Goal: Information Seeking & Learning: Compare options

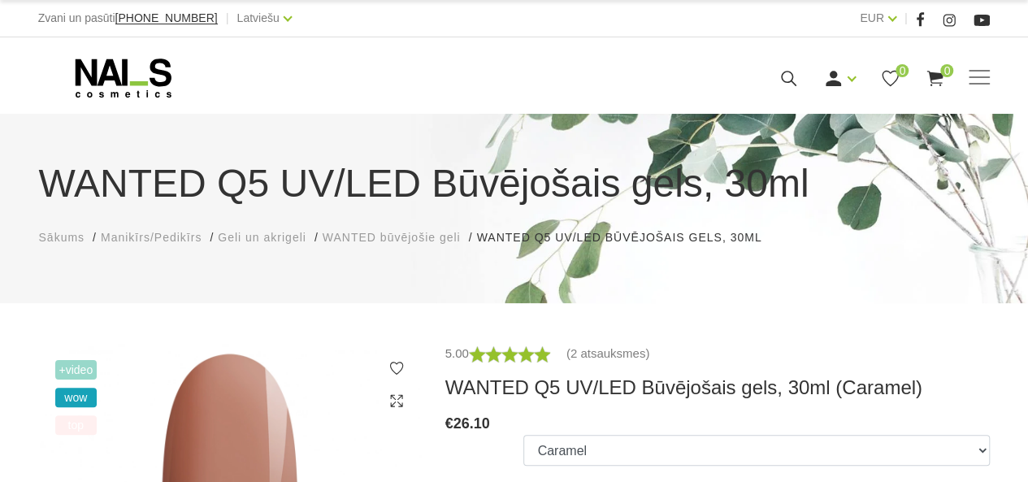
click at [114, 67] on use at bounding box center [123, 77] width 96 height 39
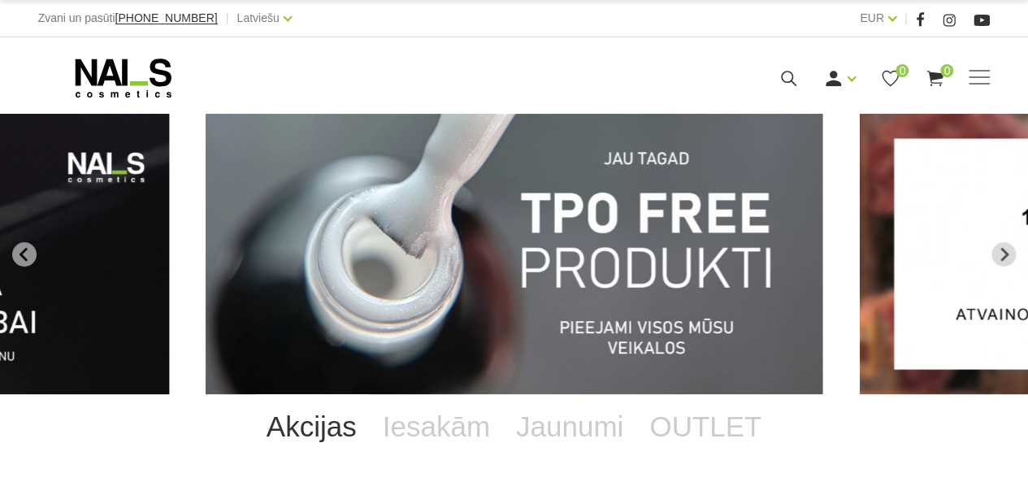
click at [596, 302] on img "1 of 13" at bounding box center [514, 254] width 617 height 280
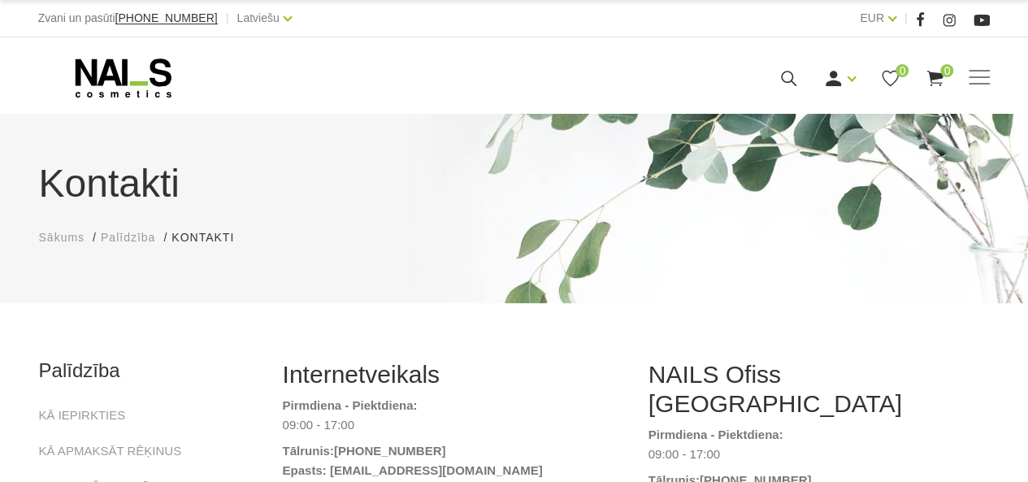
click at [127, 68] on icon at bounding box center [123, 78] width 171 height 41
click at [121, 82] on icon at bounding box center [123, 78] width 171 height 41
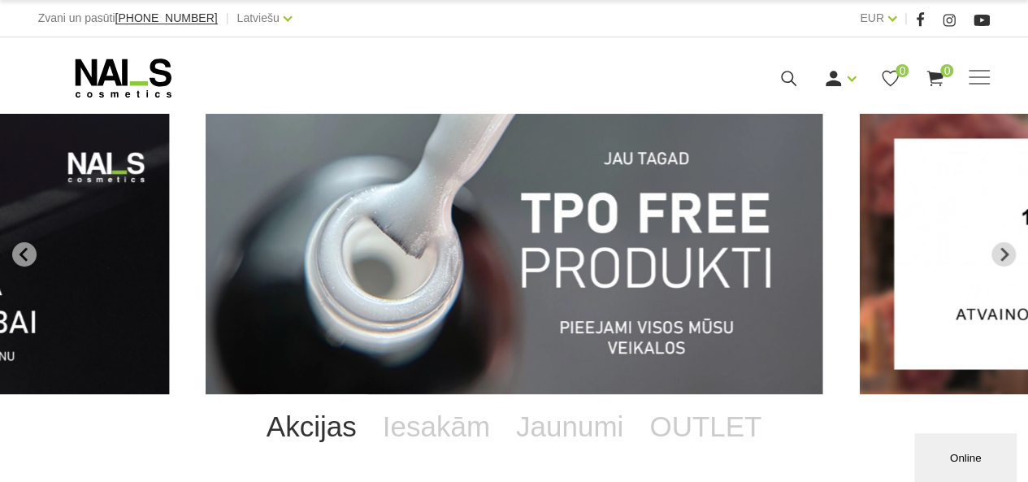
click at [999, 255] on icon "Next slide" at bounding box center [1003, 254] width 15 height 15
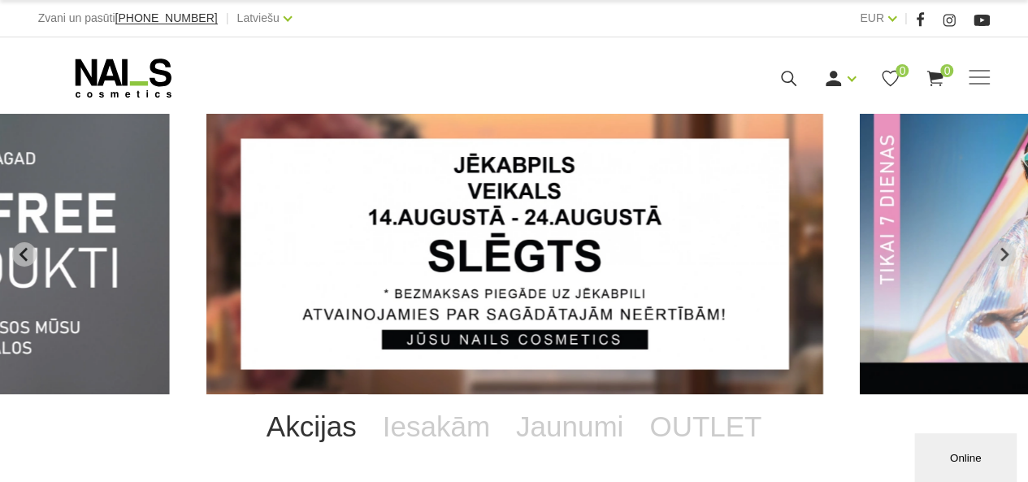
click at [1007, 252] on icon "Next slide" at bounding box center [1003, 254] width 15 height 15
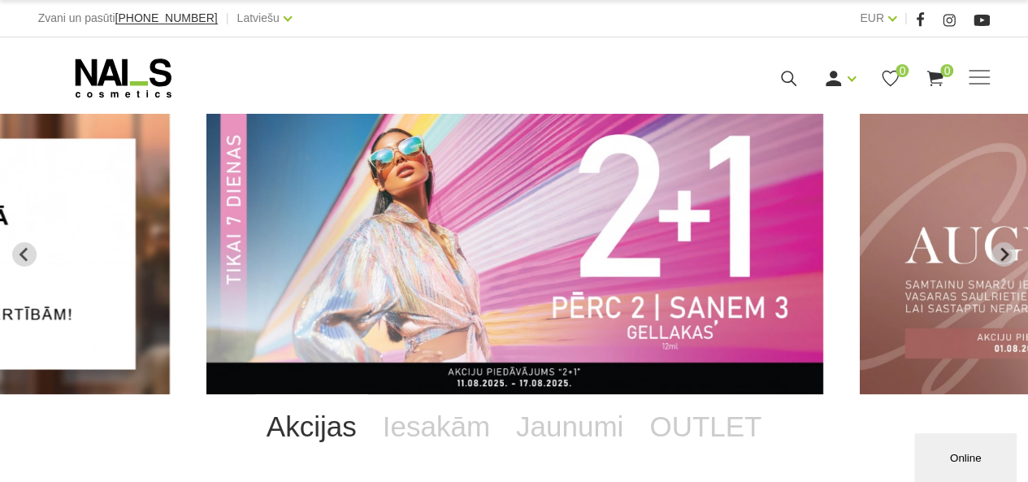
click at [651, 262] on img "3 of 13" at bounding box center [514, 254] width 617 height 280
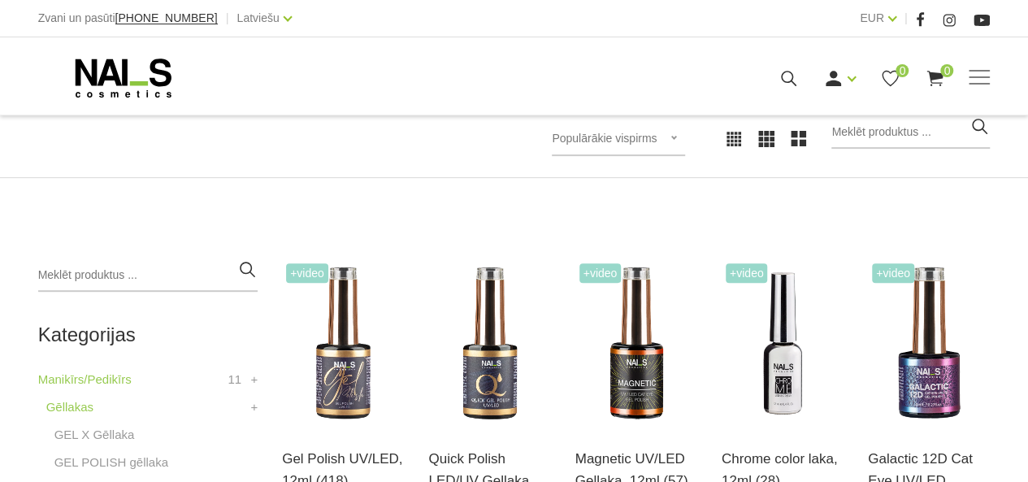
scroll to position [406, 0]
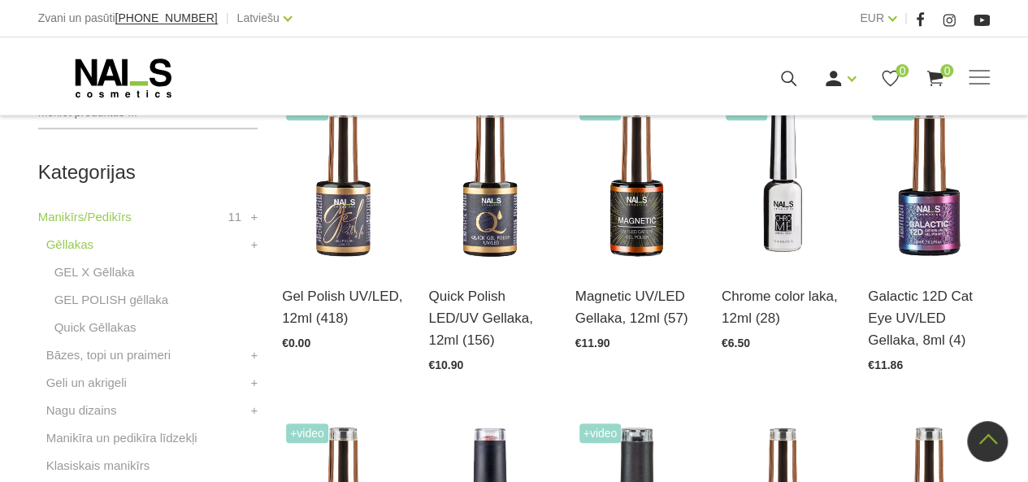
click at [351, 206] on img at bounding box center [343, 181] width 122 height 168
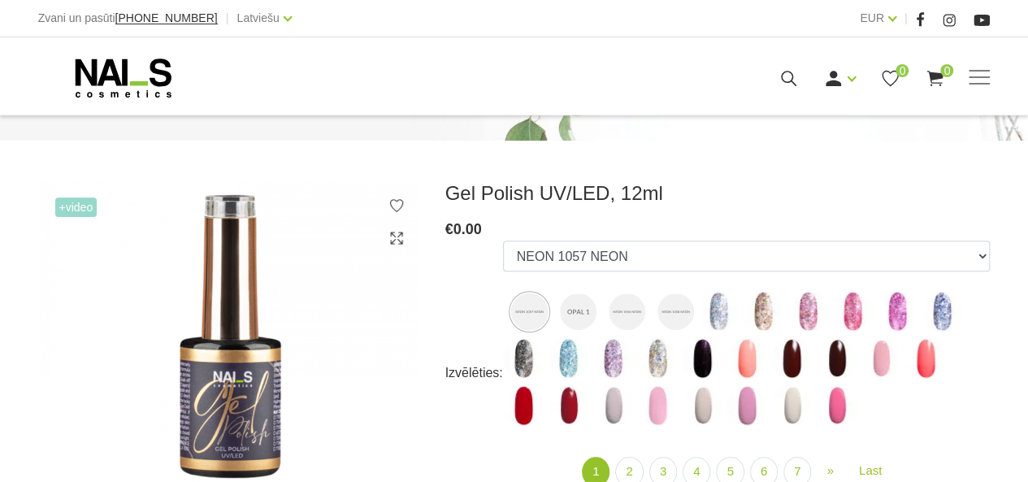
scroll to position [162, 0]
click at [574, 307] on img at bounding box center [578, 311] width 37 height 37
select select "6519"
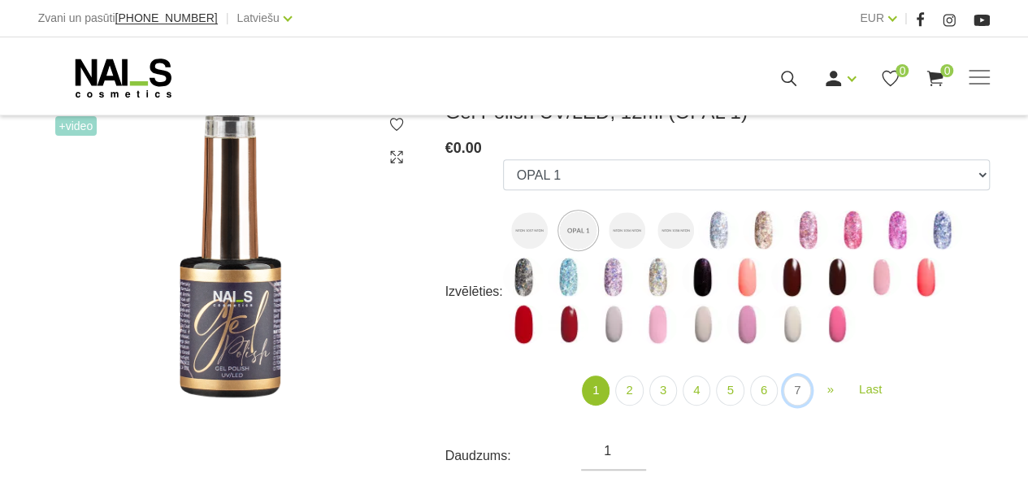
click at [793, 397] on link "7" at bounding box center [797, 390] width 28 height 30
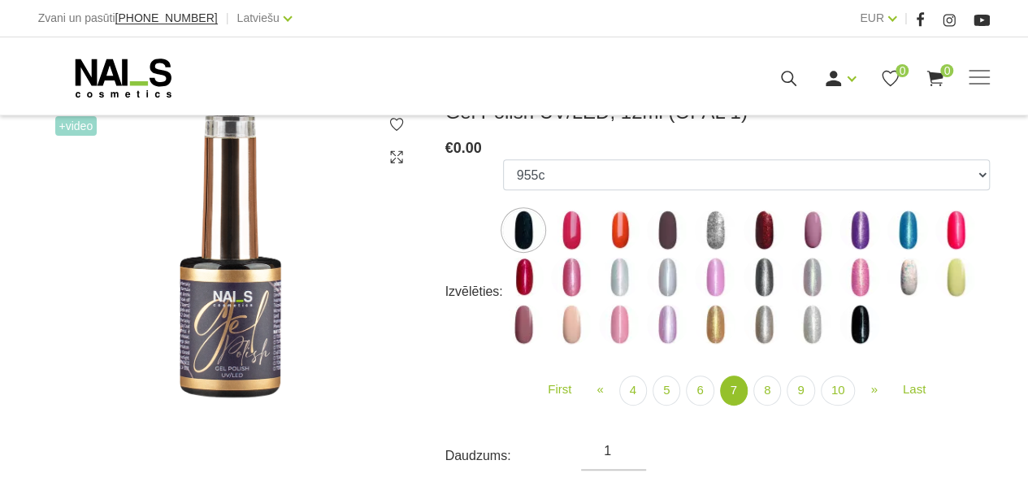
click at [713, 314] on img at bounding box center [715, 324] width 41 height 41
select select "4175"
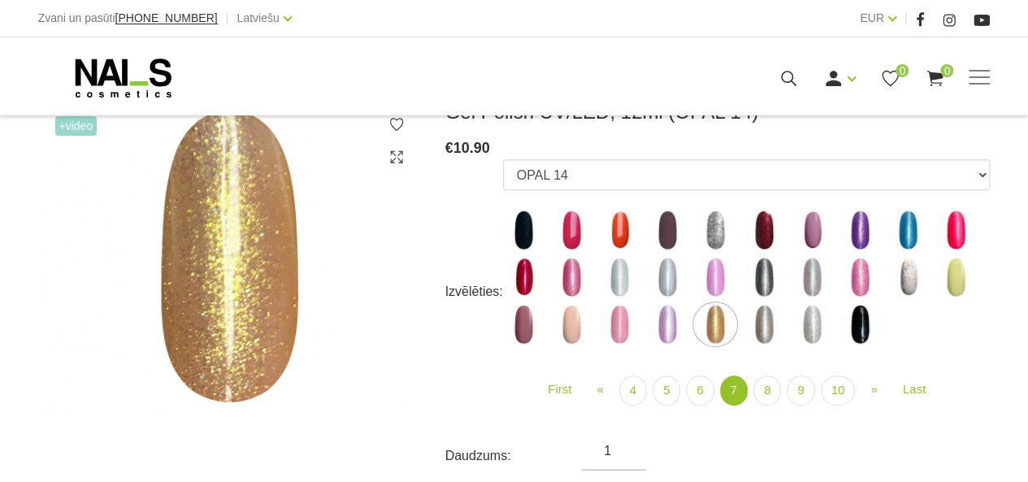
scroll to position [162, 0]
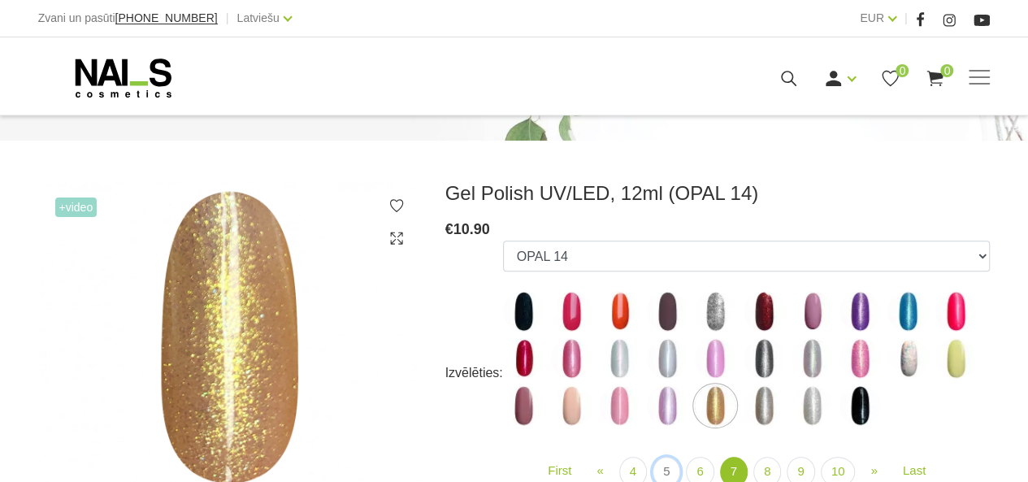
click at [669, 469] on link "5" at bounding box center [666, 472] width 28 height 30
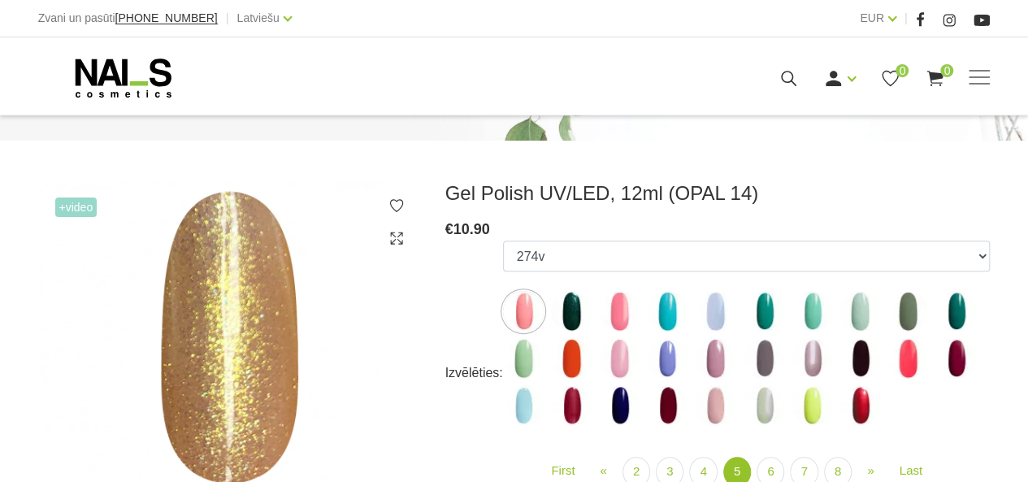
scroll to position [325, 0]
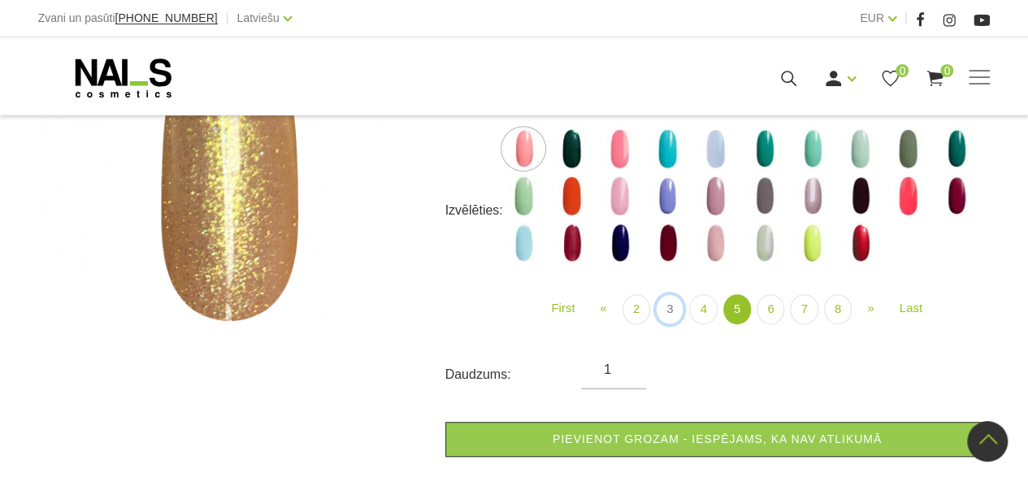
click at [666, 316] on link "3" at bounding box center [670, 309] width 28 height 30
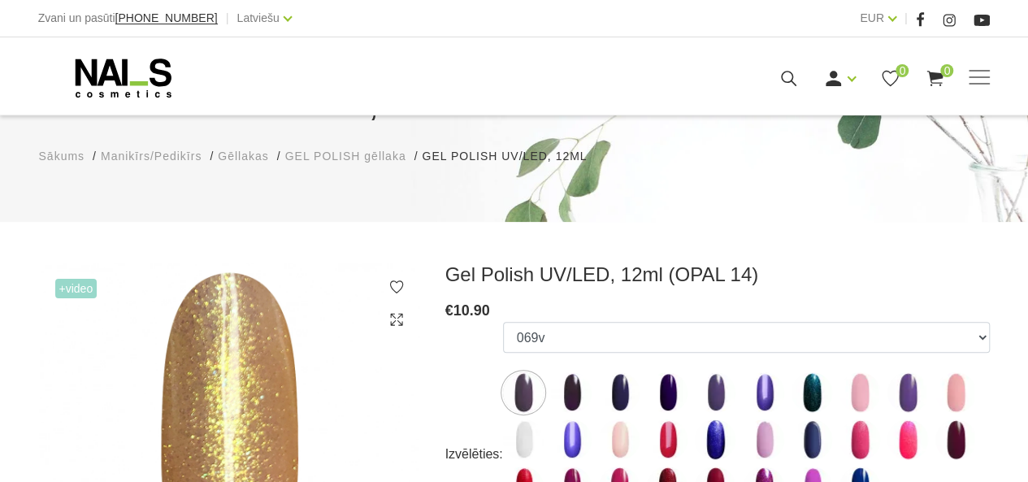
scroll to position [244, 0]
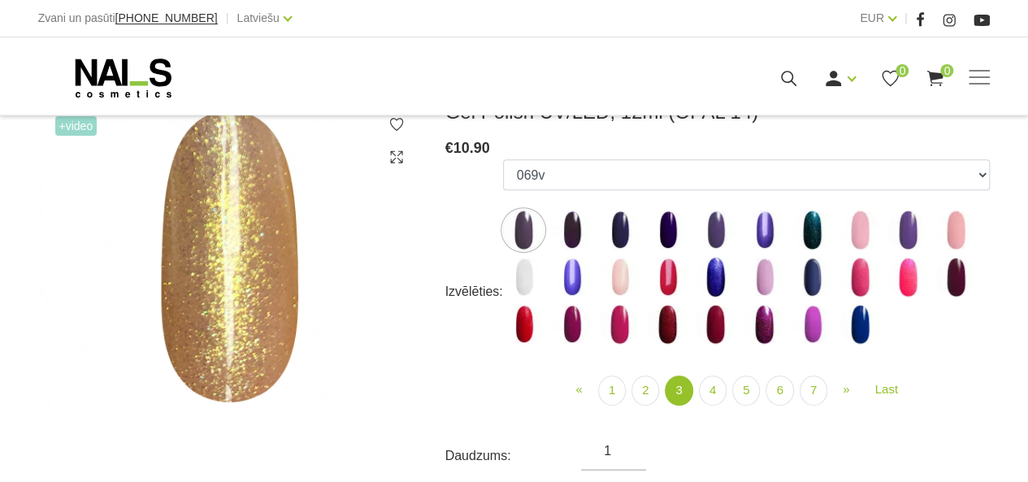
click at [581, 219] on img at bounding box center [571, 230] width 41 height 41
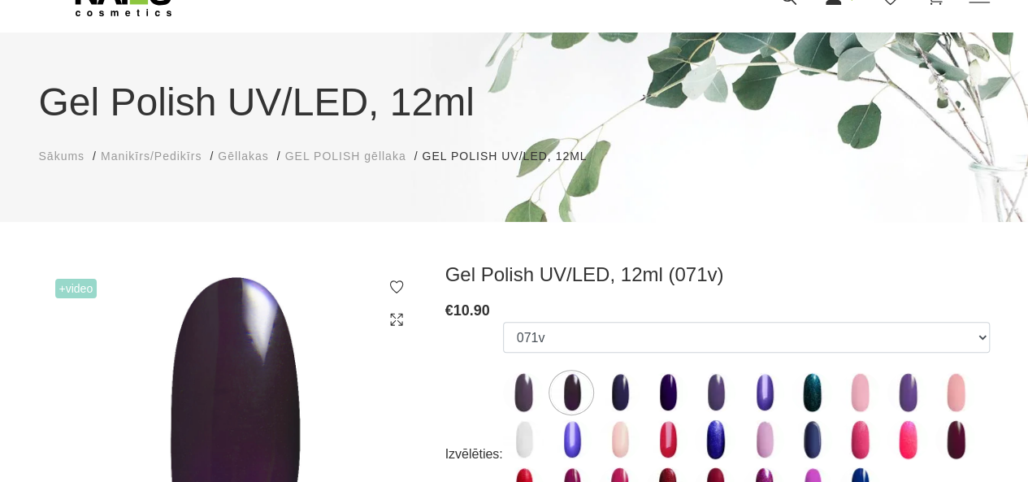
scroll to position [162, 0]
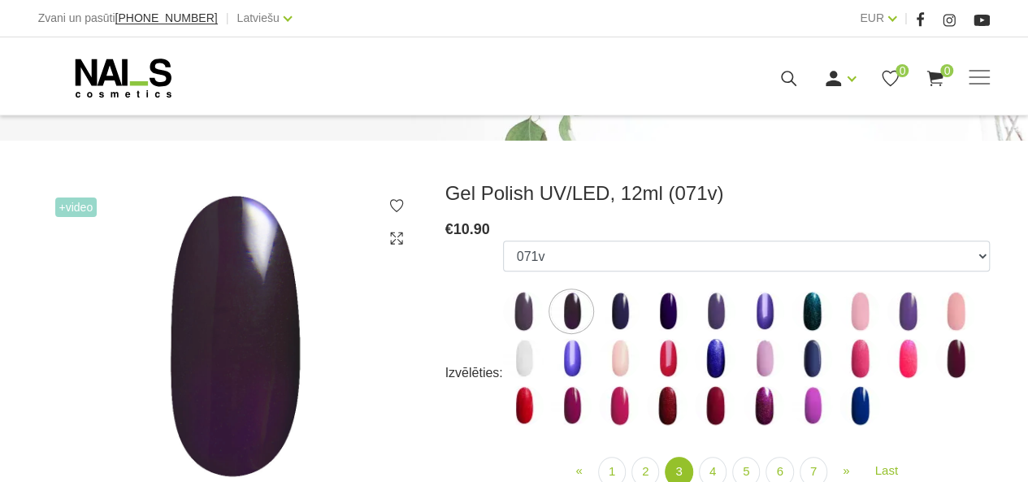
click at [621, 303] on img at bounding box center [619, 311] width 41 height 41
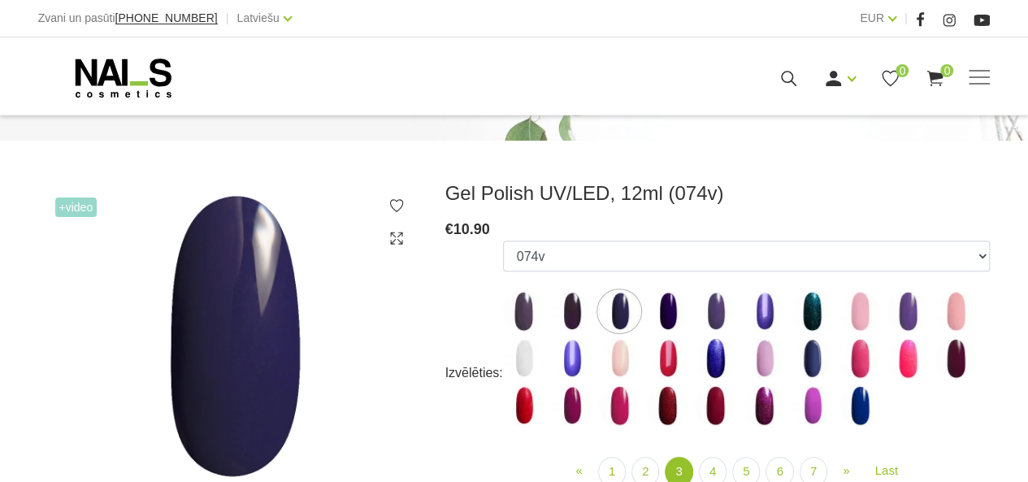
click at [652, 373] on label at bounding box center [667, 358] width 41 height 41
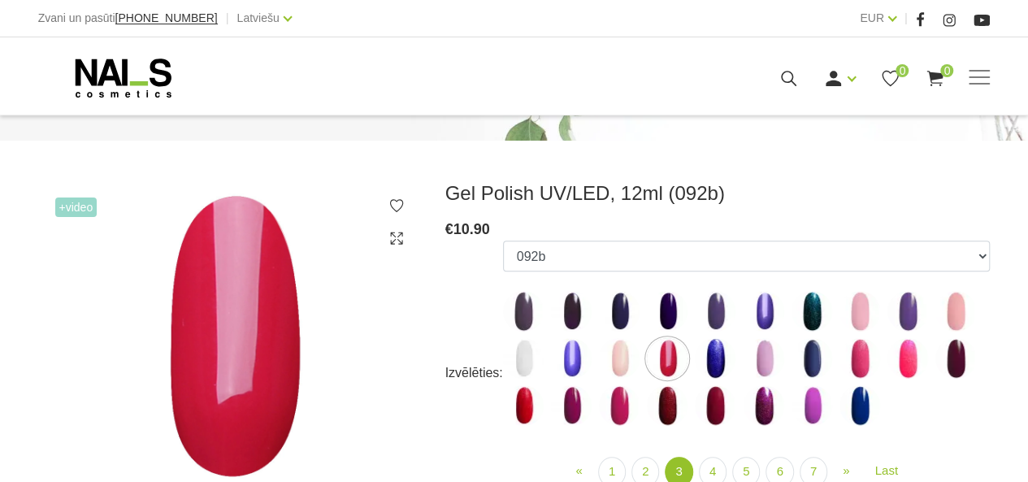
click at [899, 367] on img at bounding box center [907, 358] width 41 height 41
select select "4020"
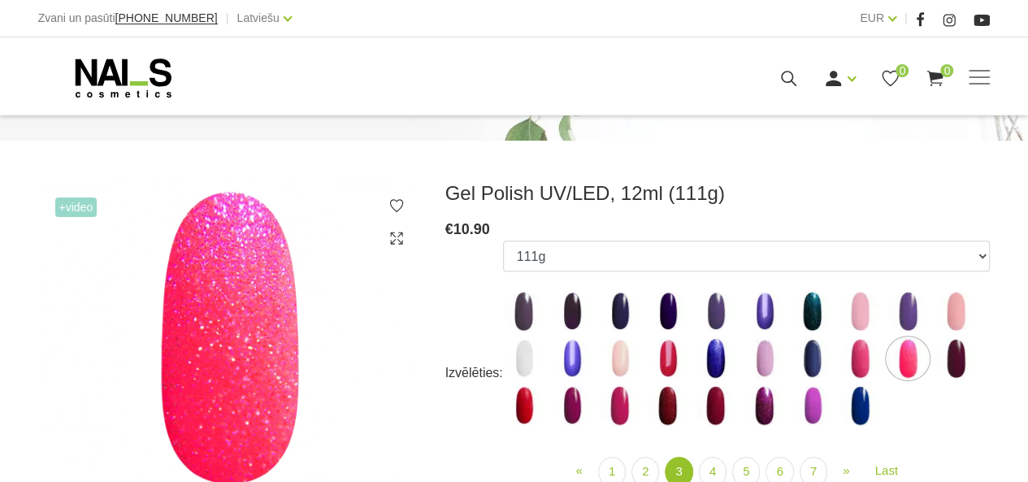
scroll to position [325, 0]
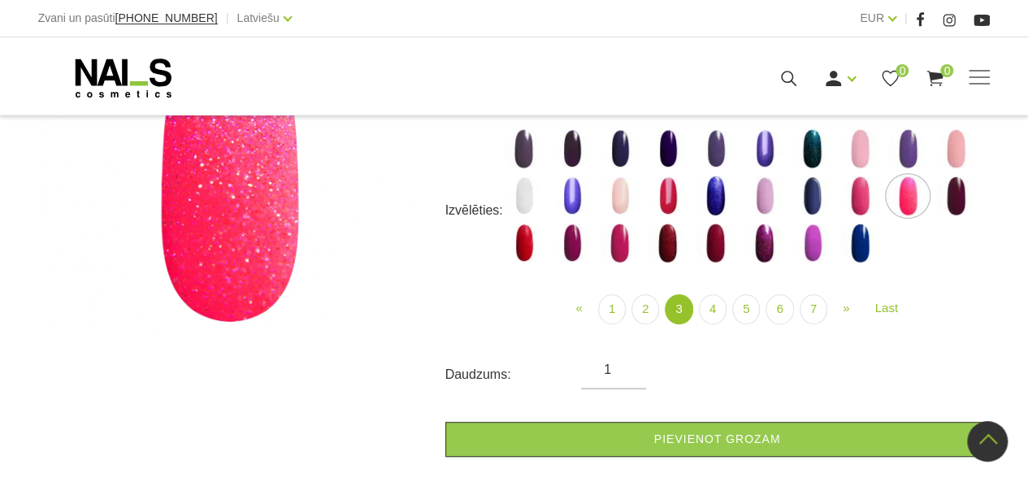
click at [679, 314] on link "3" at bounding box center [679, 309] width 28 height 30
click at [643, 311] on link "2" at bounding box center [645, 309] width 28 height 30
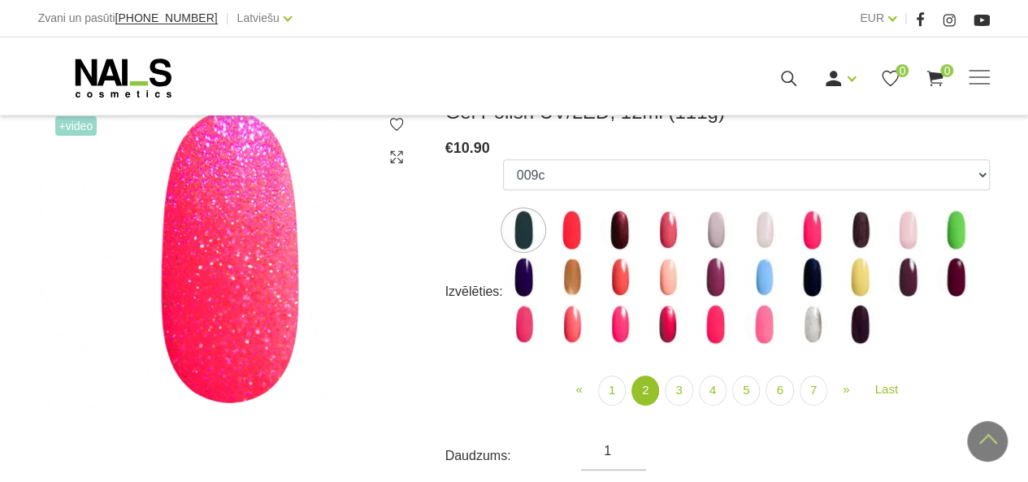
scroll to position [162, 0]
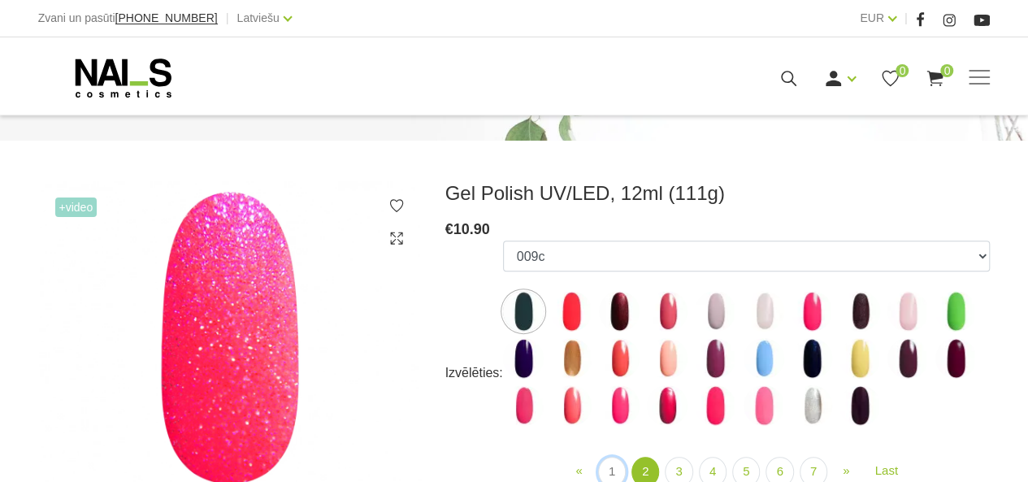
click at [608, 469] on link "1" at bounding box center [612, 472] width 28 height 30
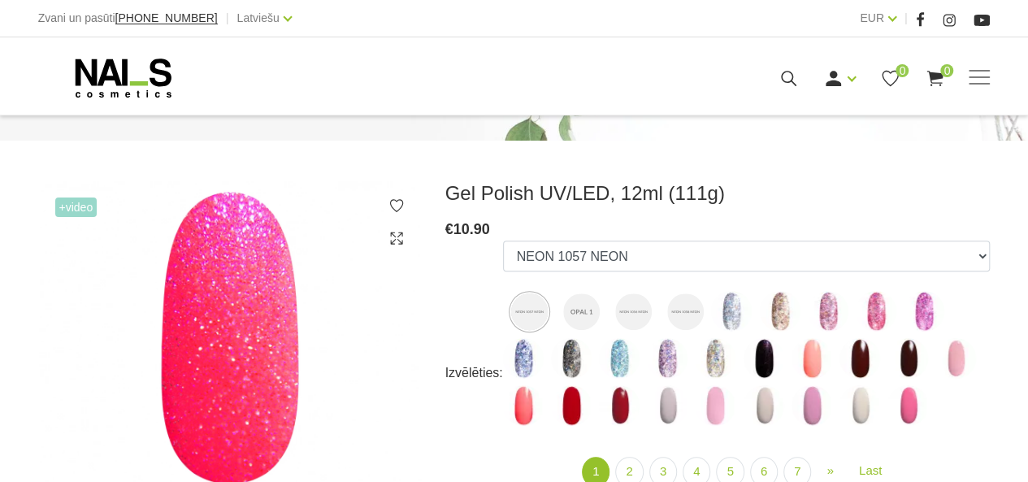
click at [523, 311] on img at bounding box center [529, 311] width 37 height 37
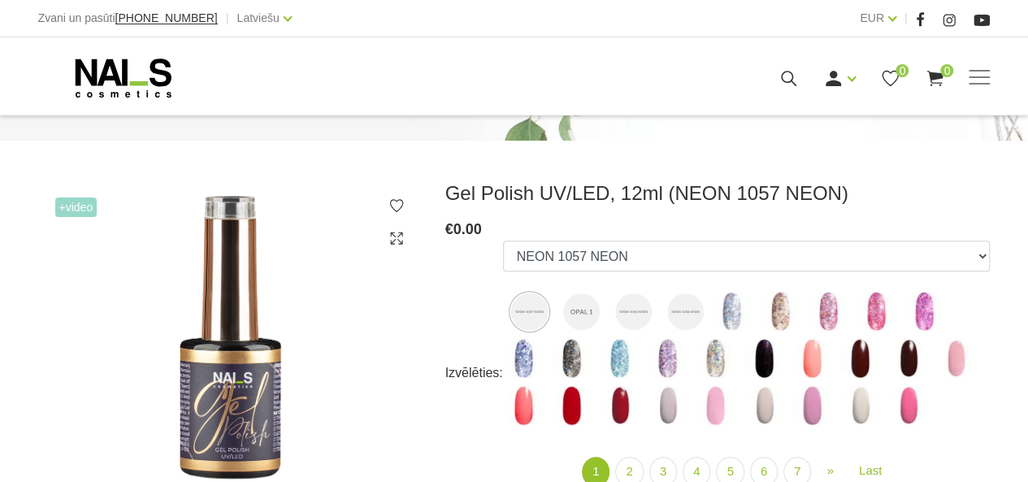
click at [580, 313] on img at bounding box center [581, 311] width 37 height 37
click at [635, 305] on img at bounding box center [633, 311] width 37 height 37
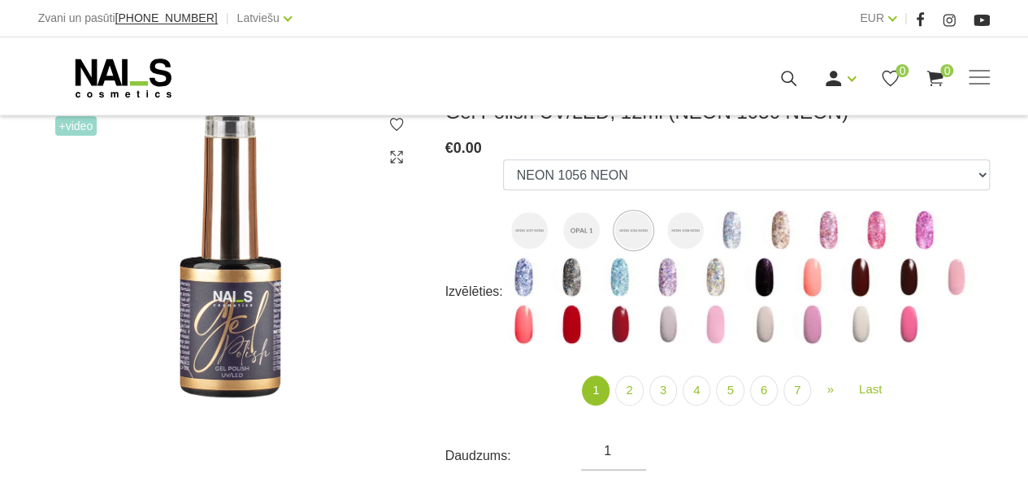
click at [630, 223] on img at bounding box center [633, 230] width 37 height 37
click at [681, 228] on img at bounding box center [685, 230] width 37 height 37
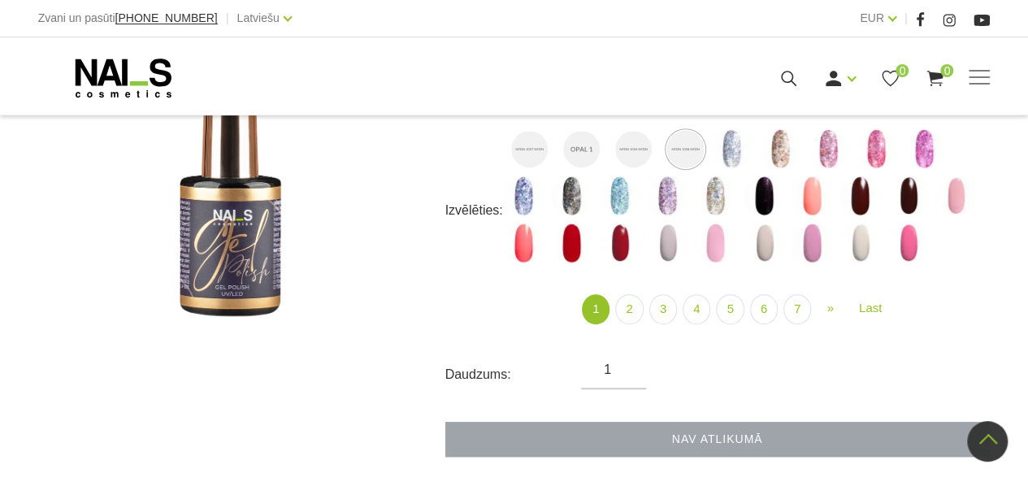
scroll to position [162, 0]
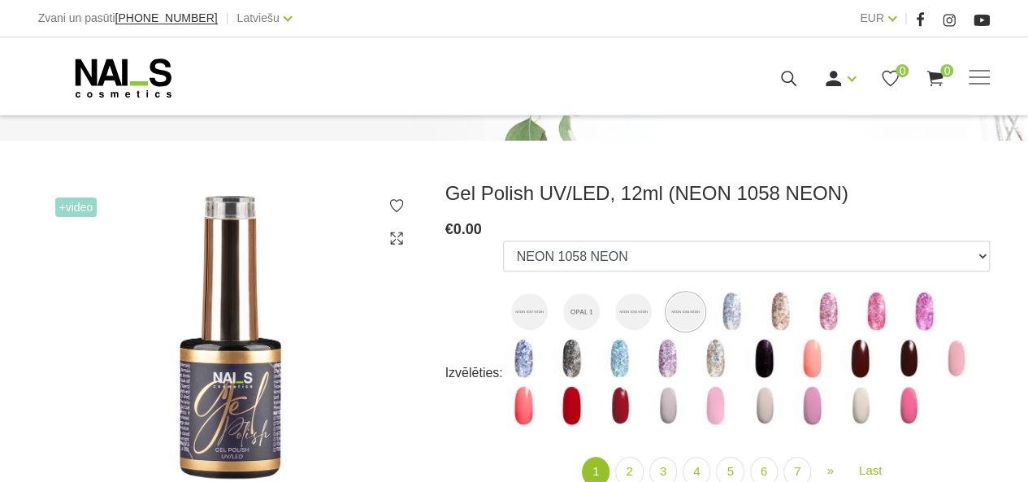
click at [521, 412] on img at bounding box center [523, 405] width 41 height 41
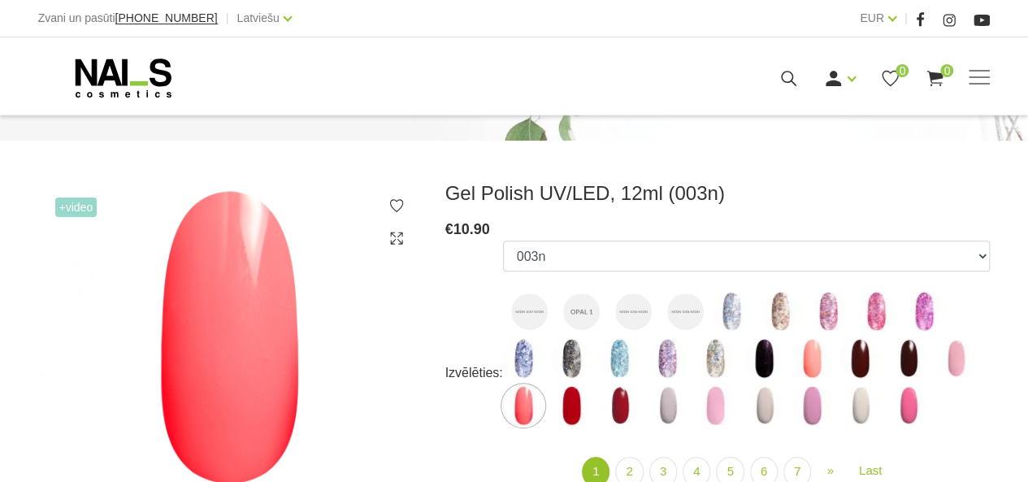
click at [687, 314] on img at bounding box center [685, 311] width 37 height 37
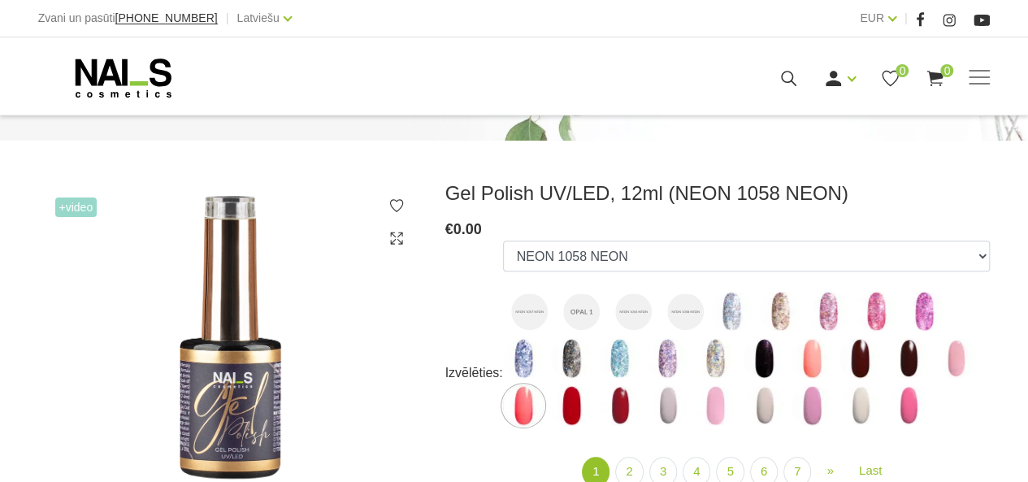
click at [635, 313] on img at bounding box center [633, 311] width 37 height 37
click at [630, 316] on img at bounding box center [633, 311] width 37 height 37
click at [627, 311] on img at bounding box center [633, 311] width 37 height 37
click at [544, 310] on img at bounding box center [529, 311] width 37 height 37
select select "6518"
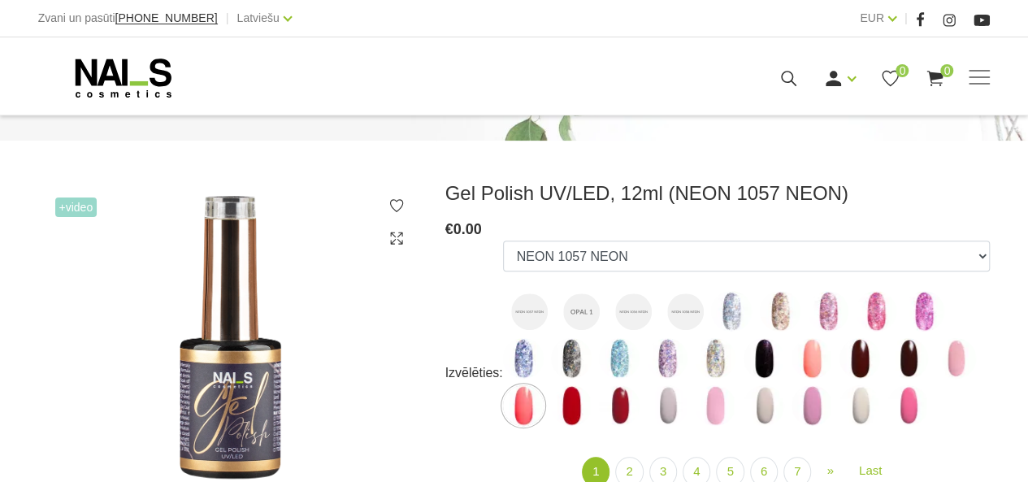
scroll to position [325, 0]
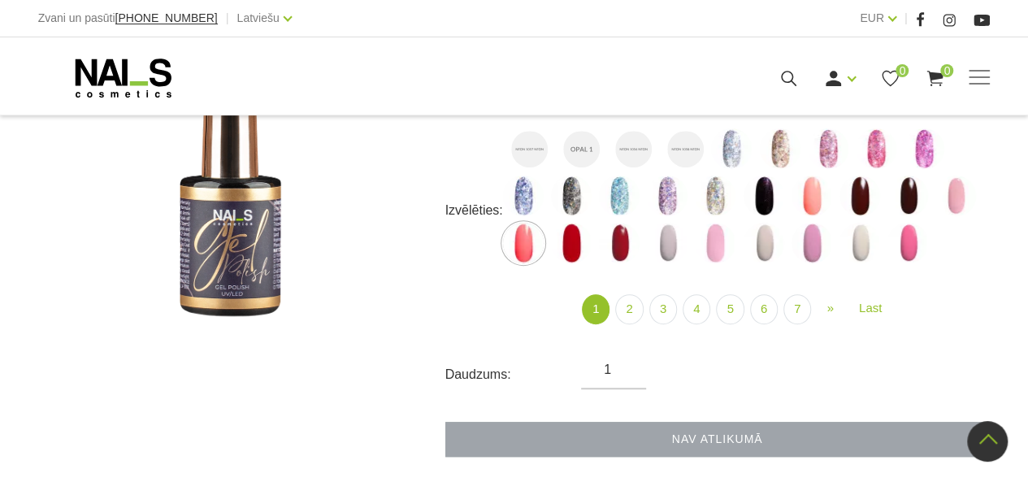
scroll to position [162, 0]
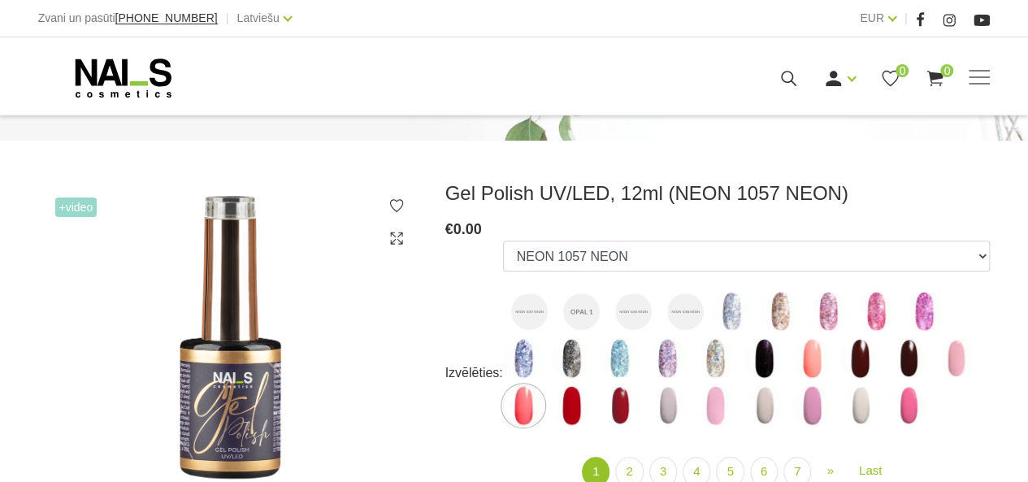
scroll to position [244, 0]
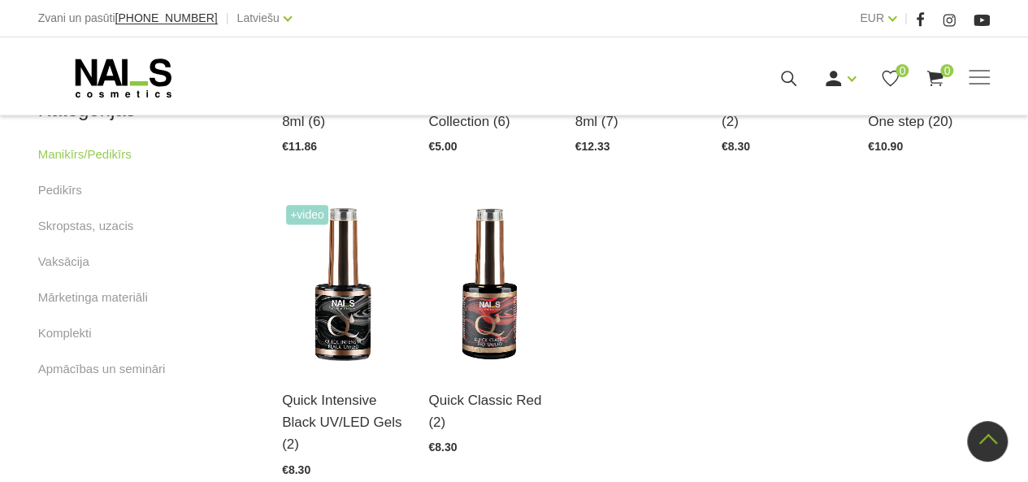
scroll to position [1029, 0]
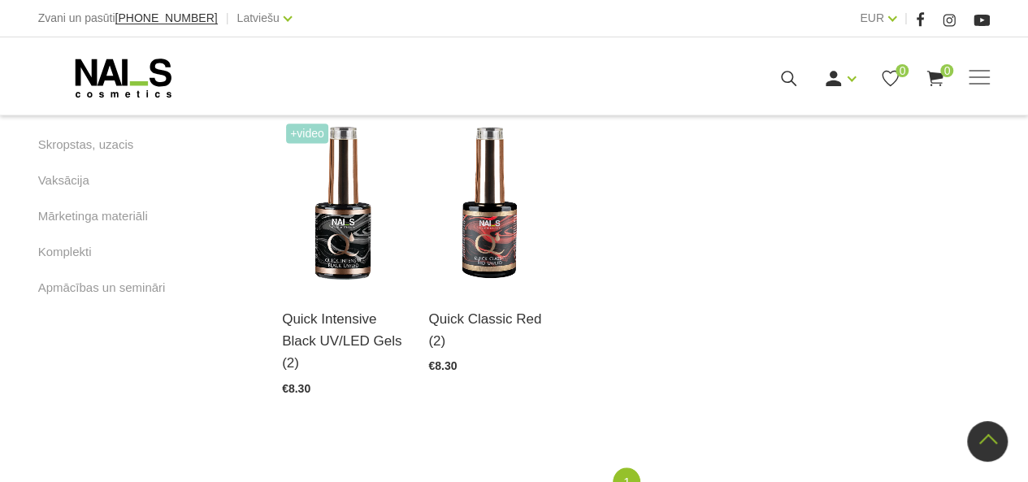
click at [493, 227] on img at bounding box center [489, 203] width 122 height 168
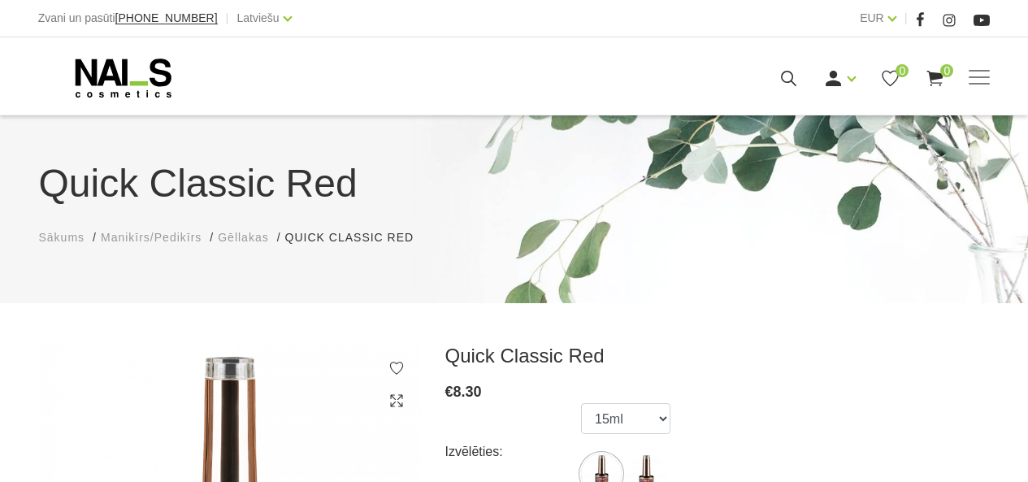
scroll to position [162, 0]
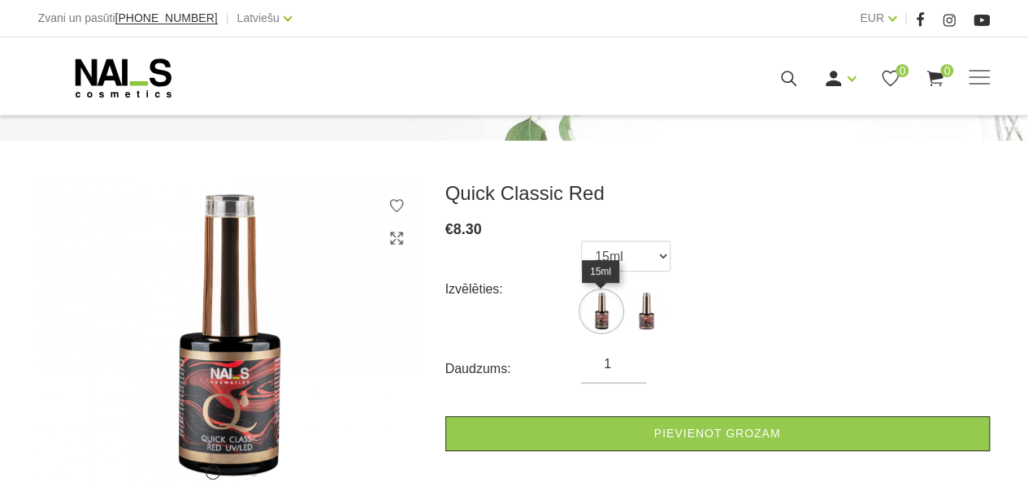
click at [600, 318] on img at bounding box center [601, 311] width 41 height 41
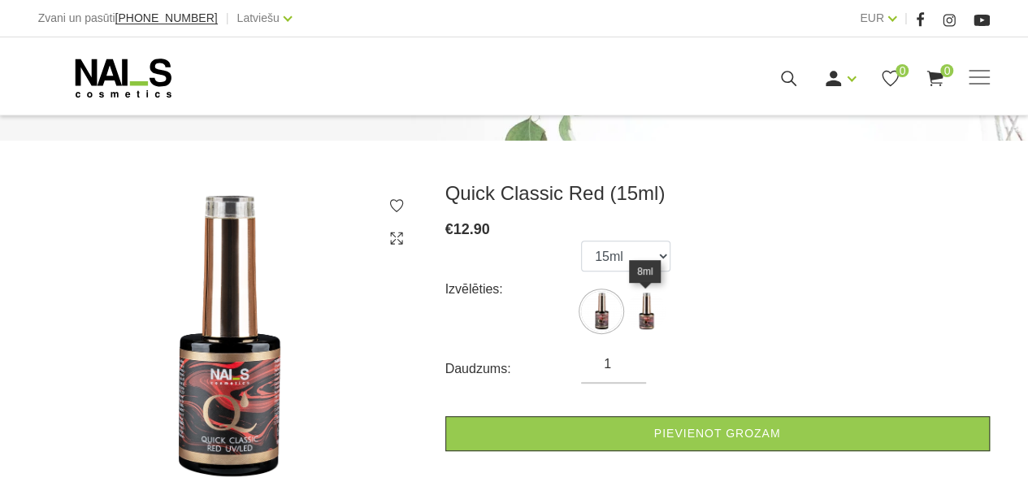
click at [648, 317] on img at bounding box center [646, 311] width 41 height 41
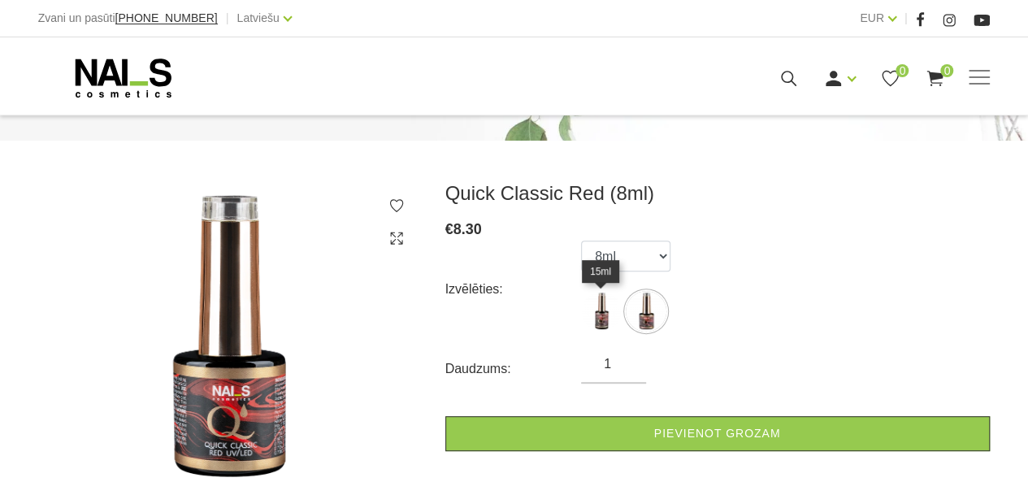
click at [604, 318] on img at bounding box center [601, 311] width 41 height 41
select select "6380"
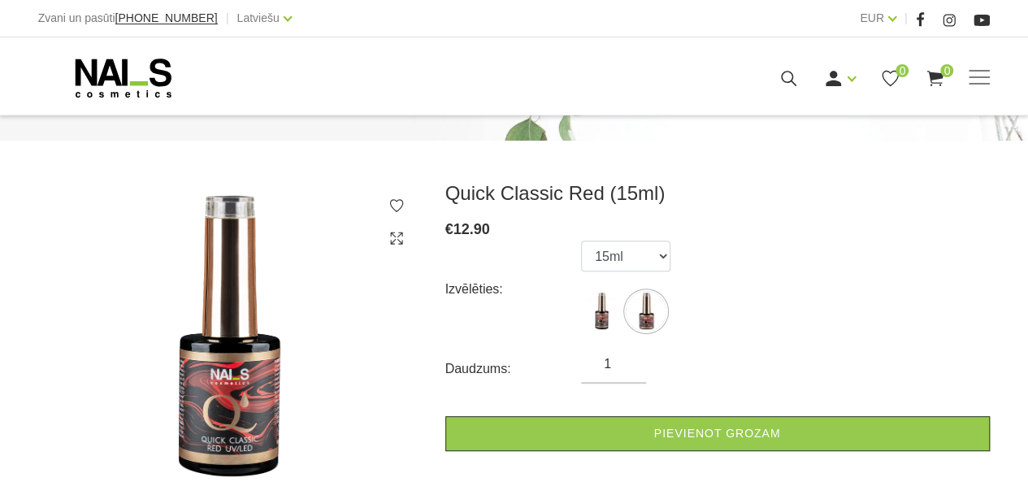
scroll to position [325, 0]
